Goal: Information Seeking & Learning: Understand process/instructions

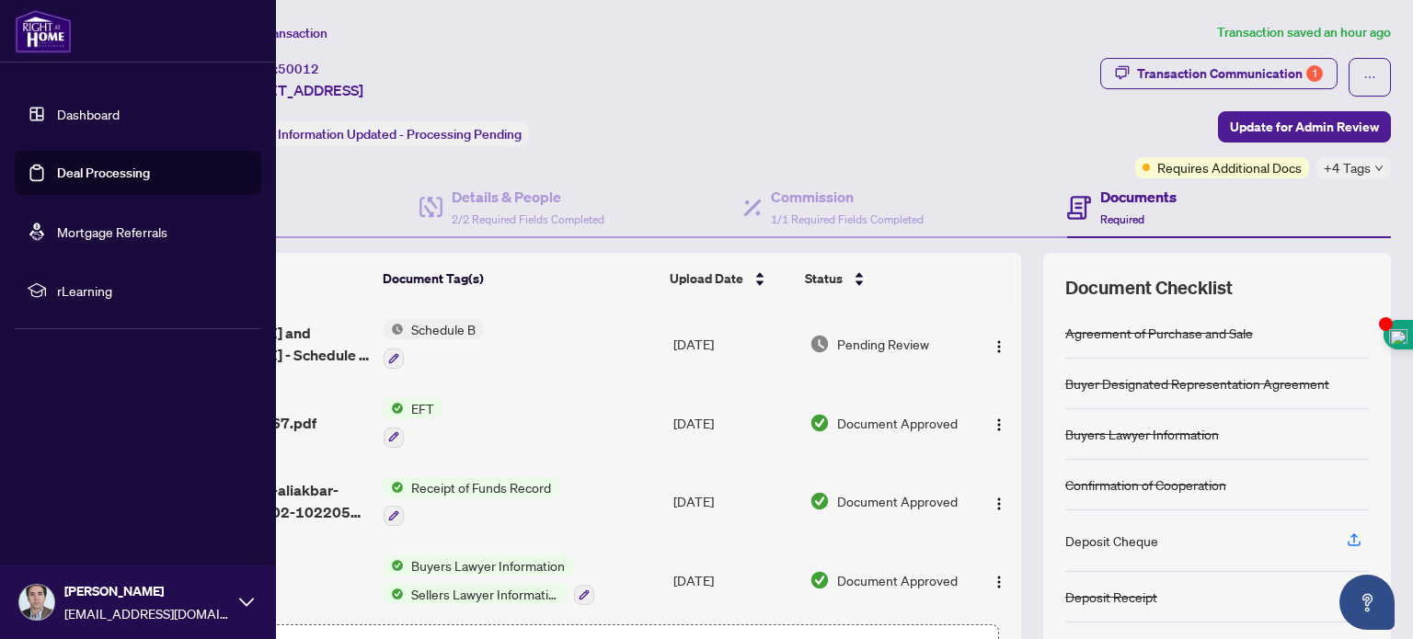
click at [97, 106] on link "Dashboard" at bounding box center [88, 114] width 63 height 17
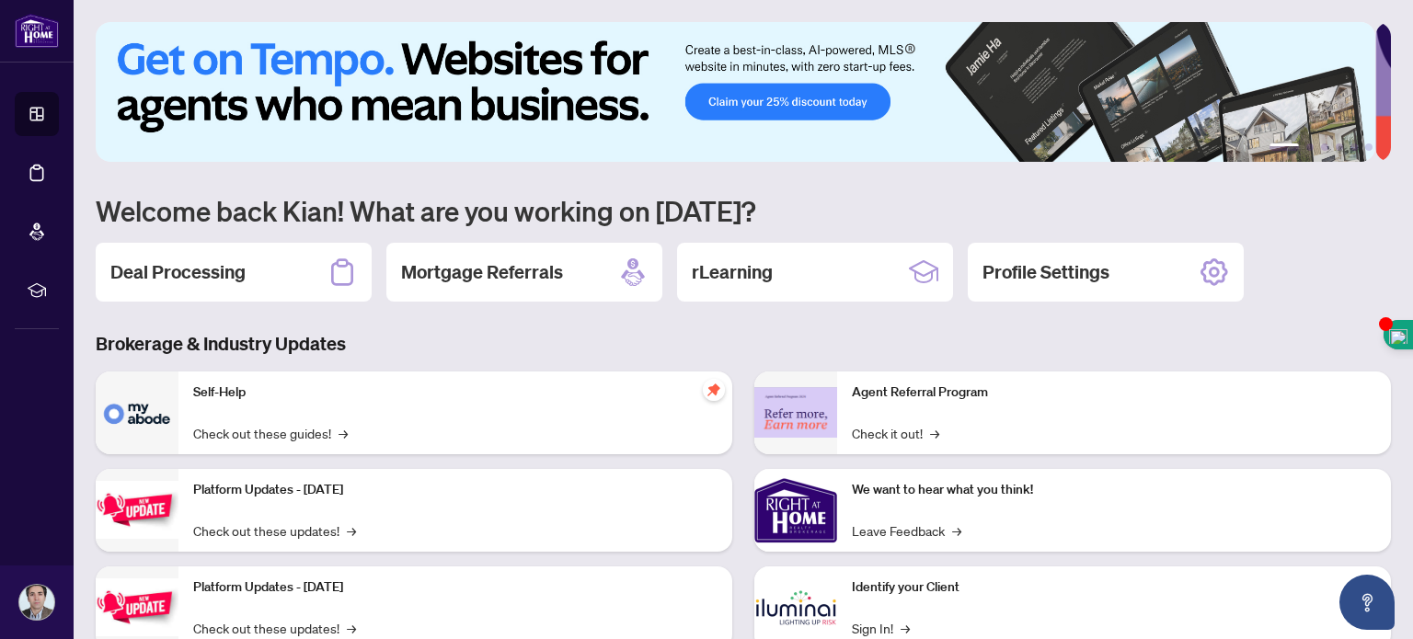
click at [260, 406] on div "Self-Help Check out these guides! →" at bounding box center [455, 413] width 554 height 83
click at [248, 279] on div "Deal Processing" at bounding box center [234, 272] width 276 height 59
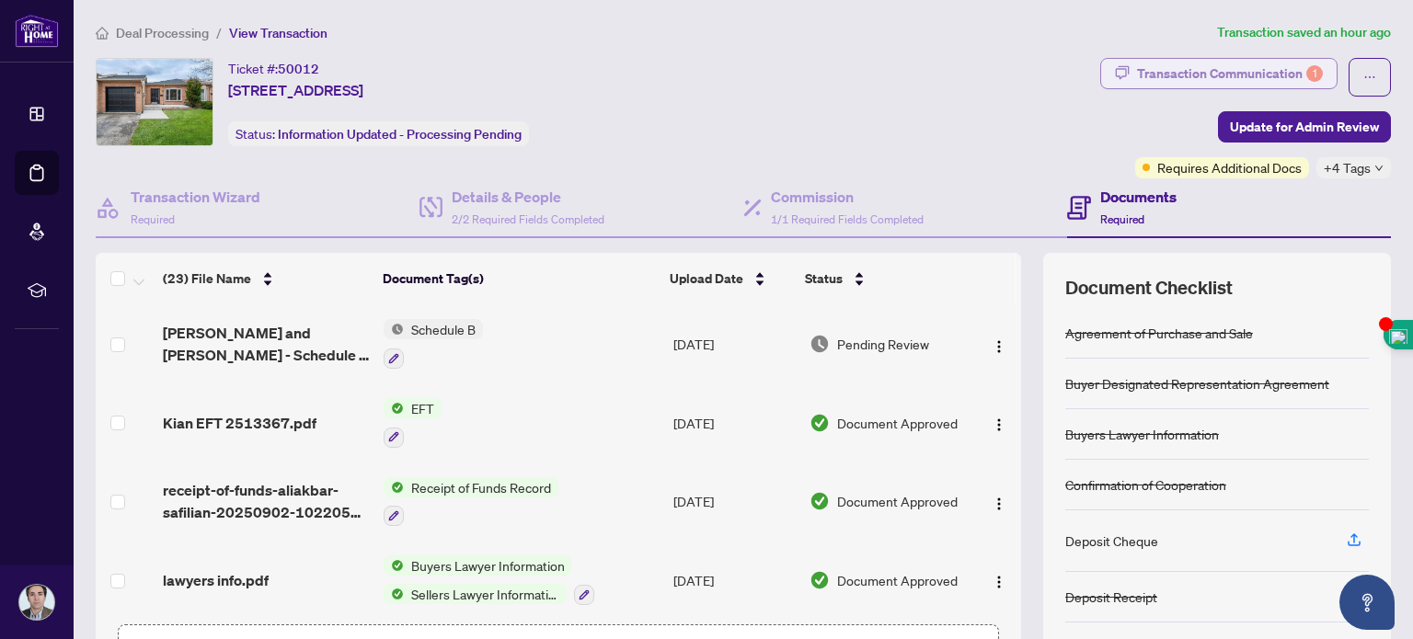
click at [1246, 76] on div "Transaction Communication 1" at bounding box center [1230, 73] width 186 height 29
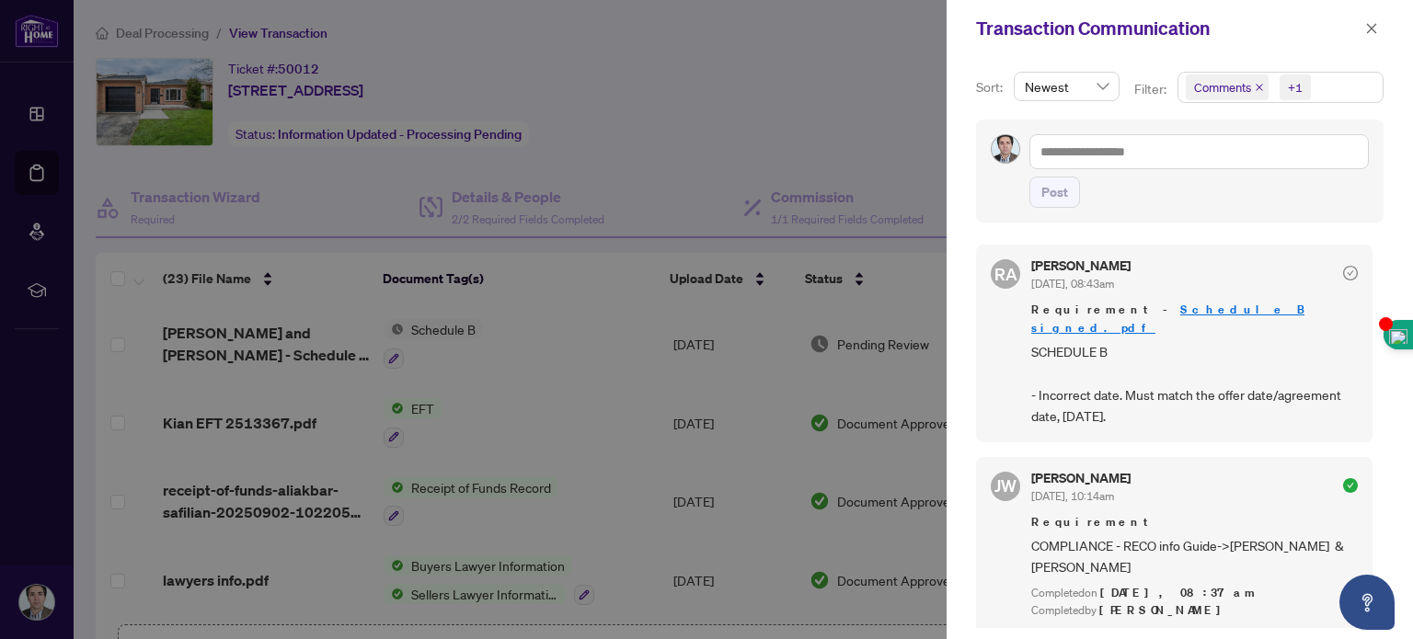
click at [700, 124] on div at bounding box center [706, 319] width 1413 height 639
click at [1371, 25] on icon "close" at bounding box center [1371, 28] width 13 height 13
